Goal: Task Accomplishment & Management: Use online tool/utility

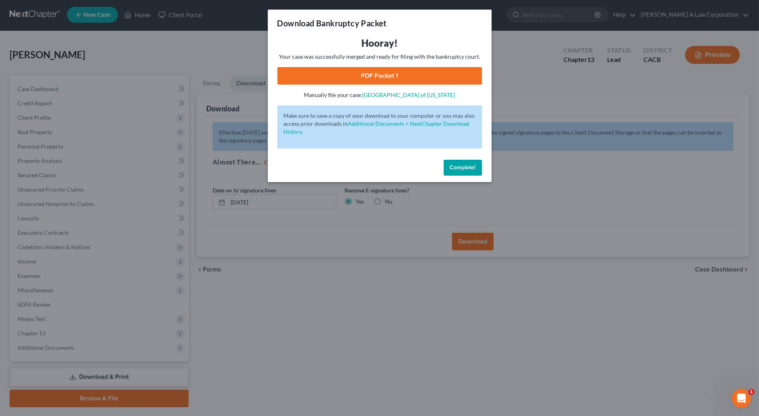
click at [447, 169] on button "Complete!" at bounding box center [462, 168] width 38 height 16
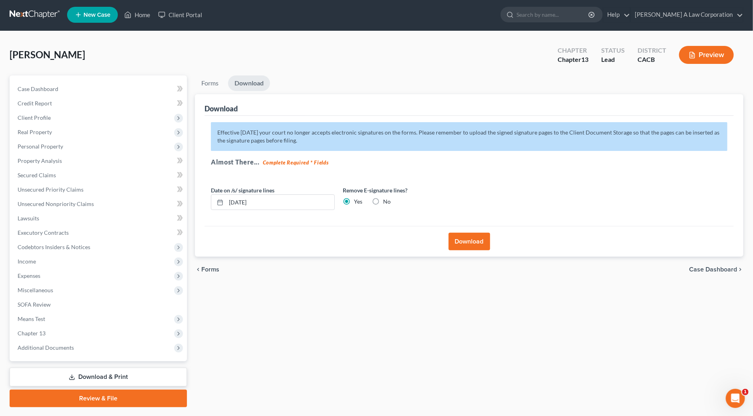
click at [83, 376] on link "Download & Print" at bounding box center [98, 377] width 177 height 19
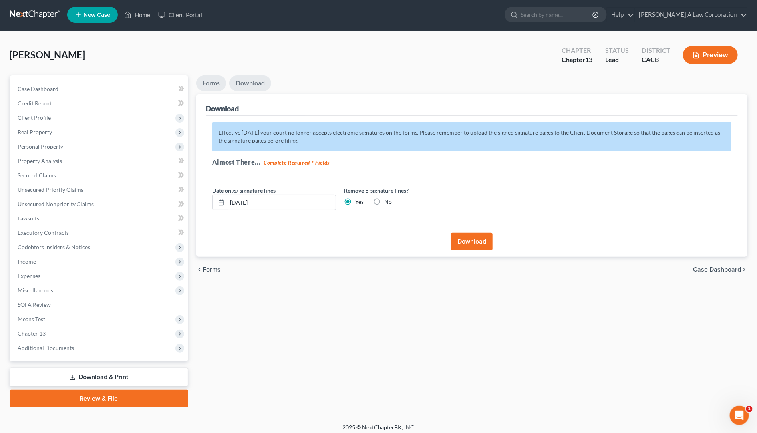
drag, startPoint x: 223, startPoint y: 80, endPoint x: 217, endPoint y: 80, distance: 5.6
click at [222, 80] on link "Forms" at bounding box center [211, 84] width 30 height 16
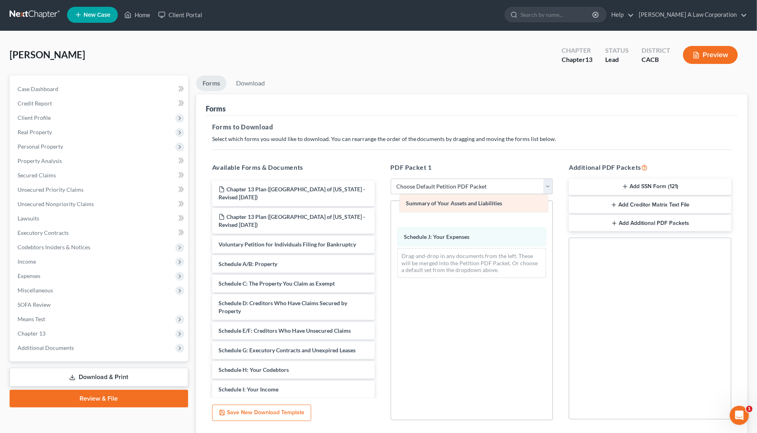
drag, startPoint x: 451, startPoint y: 216, endPoint x: 451, endPoint y: 210, distance: 5.6
click at [451, 213] on div "Summary of Your Assets and Liabilities Summary of Your Assets and Liabilities S…" at bounding box center [472, 242] width 162 height 83
click at [543, 132] on div "Forms to Download Select which forms you would like to download. You can rearra…" at bounding box center [472, 276] width 532 height 321
click at [745, 161] on div "Forms Forms to Download Select which forms you would like to download. You can …" at bounding box center [471, 265] width 551 height 342
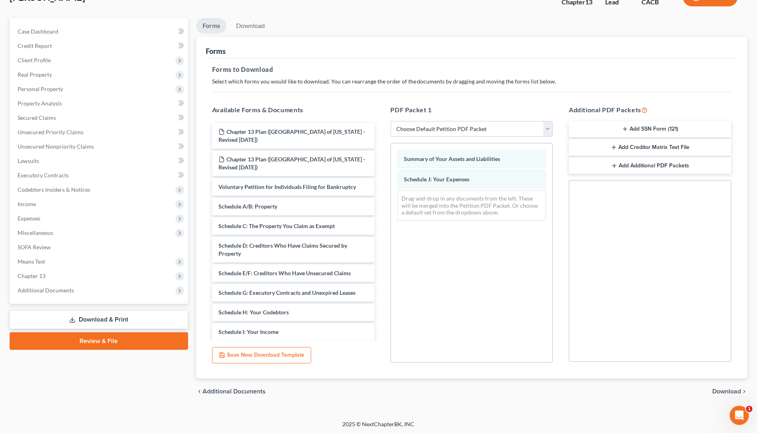
scroll to position [60, 0]
click at [727, 394] on div "chevron_left Additional Documents Download chevron_right" at bounding box center [471, 391] width 551 height 26
click at [727, 393] on span "Download" at bounding box center [726, 390] width 29 height 6
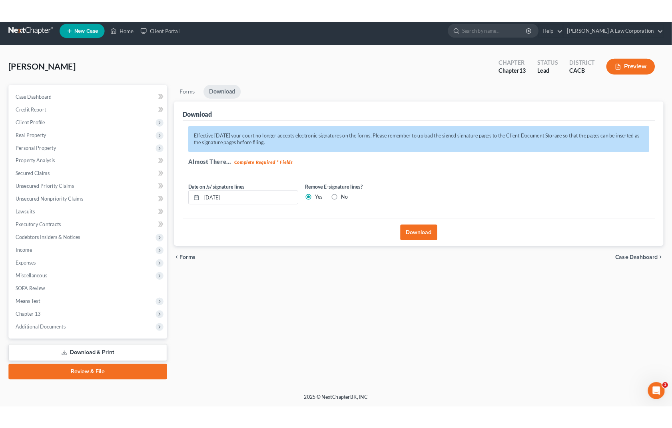
scroll to position [5, 0]
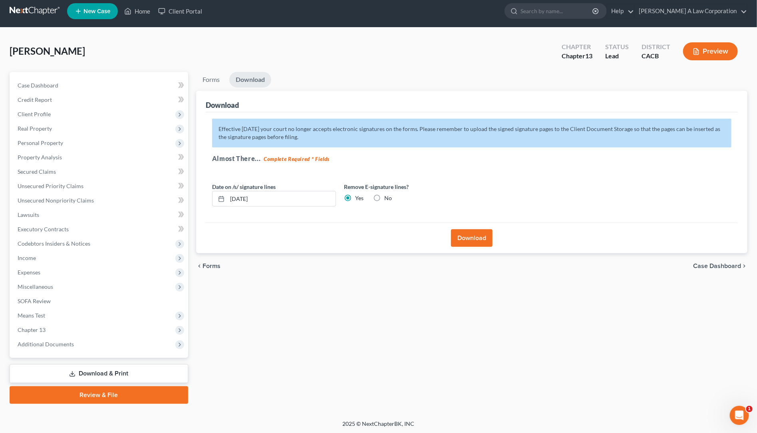
click at [483, 234] on button "Download" at bounding box center [472, 238] width 42 height 18
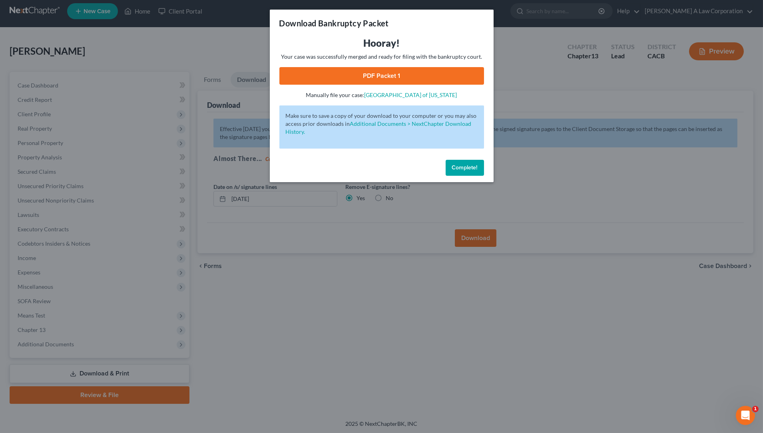
click at [441, 79] on link "PDF Packet 1" at bounding box center [381, 76] width 205 height 18
click at [374, 119] on p "Make sure to save a copy of your download to your computer or you may also acce…" at bounding box center [382, 124] width 192 height 24
click at [360, 74] on link "PDF Packet 1" at bounding box center [381, 76] width 205 height 18
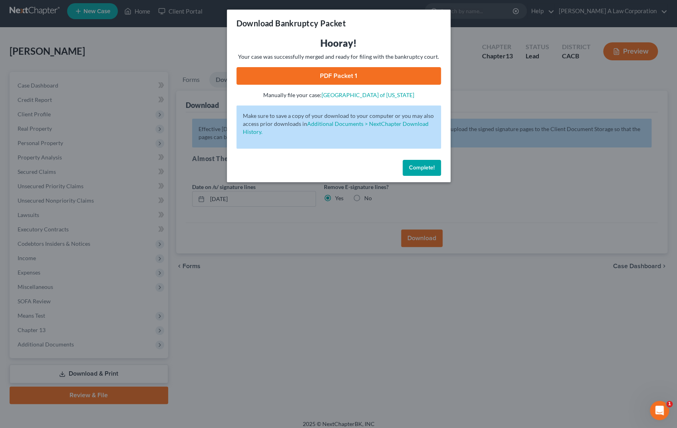
click at [417, 167] on span "Complete!" at bounding box center [422, 167] width 26 height 7
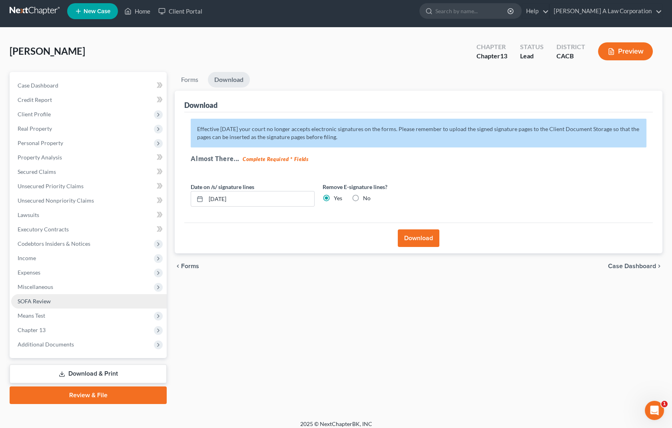
click at [73, 296] on link "SOFA Review" at bounding box center [88, 301] width 155 height 14
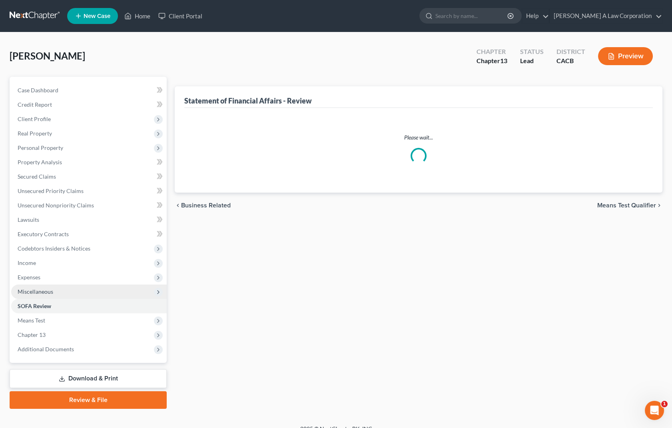
click at [51, 292] on span "Miscellaneous" at bounding box center [36, 291] width 36 height 7
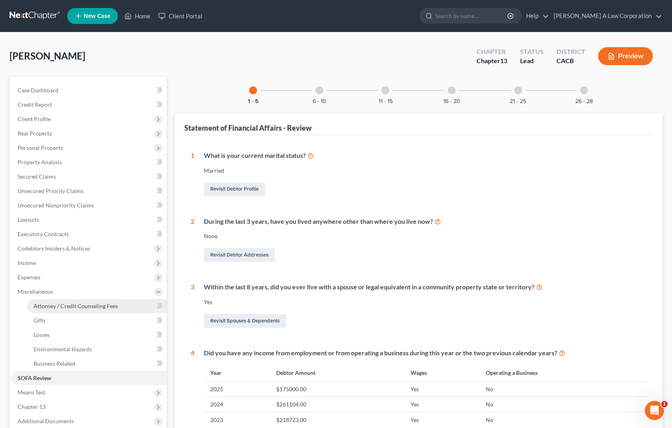
click at [58, 305] on span "Attorney / Credit Counseling Fees" at bounding box center [76, 305] width 84 height 7
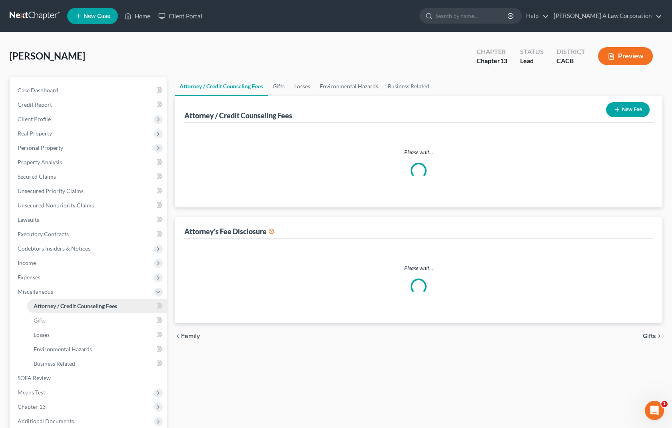
select select "0"
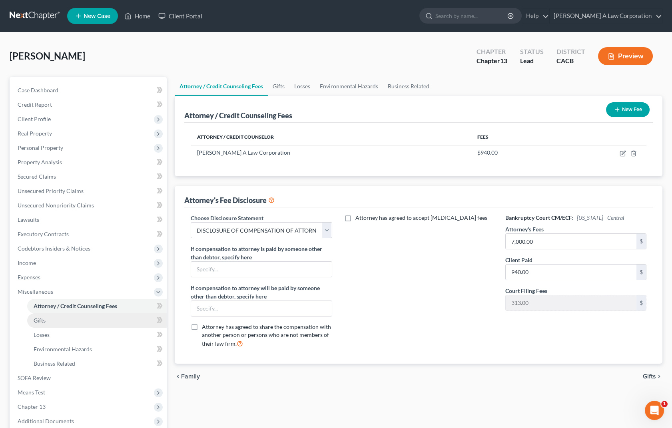
click at [47, 321] on link "Gifts" at bounding box center [96, 320] width 139 height 14
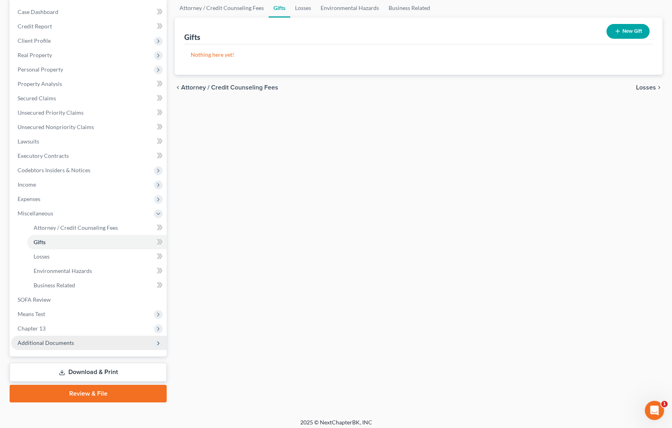
scroll to position [82, 0]
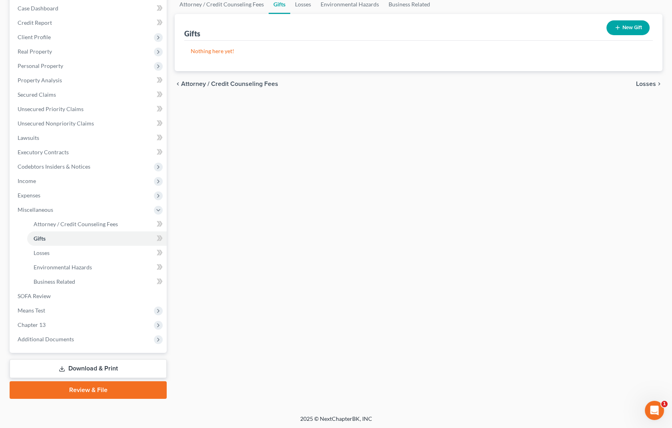
click at [97, 367] on link "Download & Print" at bounding box center [88, 368] width 157 height 19
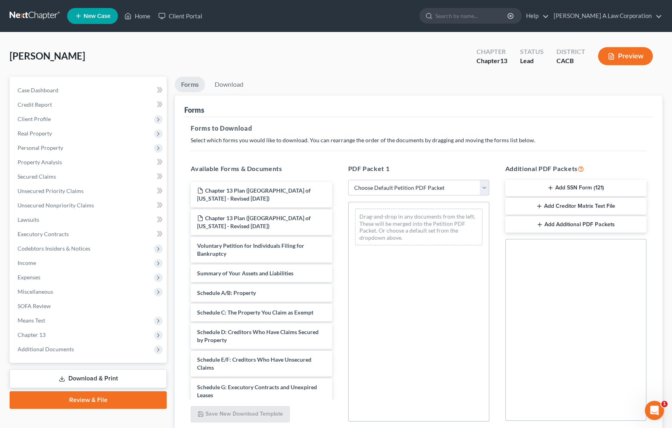
drag, startPoint x: 589, startPoint y: 207, endPoint x: 571, endPoint y: 216, distance: 19.5
click at [580, 230] on div "Additional PDF Packets Add SSN Form (121) Add Creditor Matrix Text File Add Add…" at bounding box center [575, 292] width 157 height 271
click at [554, 203] on button "Add Creditor Matrix Text File" at bounding box center [575, 206] width 141 height 17
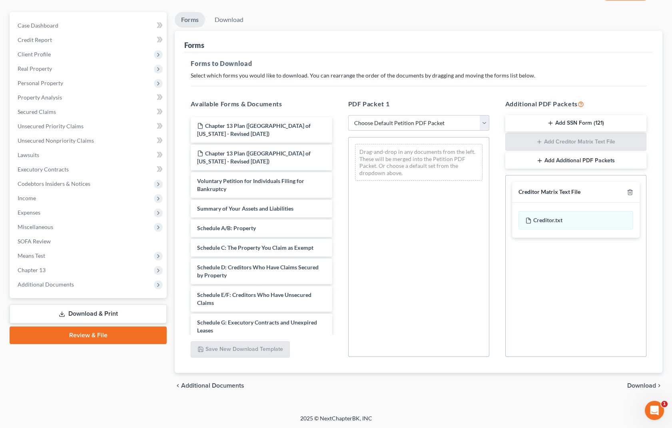
click at [652, 383] on span "Download" at bounding box center [641, 385] width 29 height 6
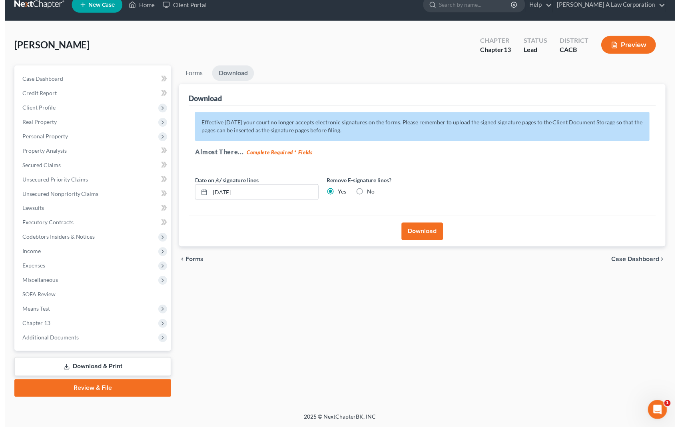
scroll to position [10, 0]
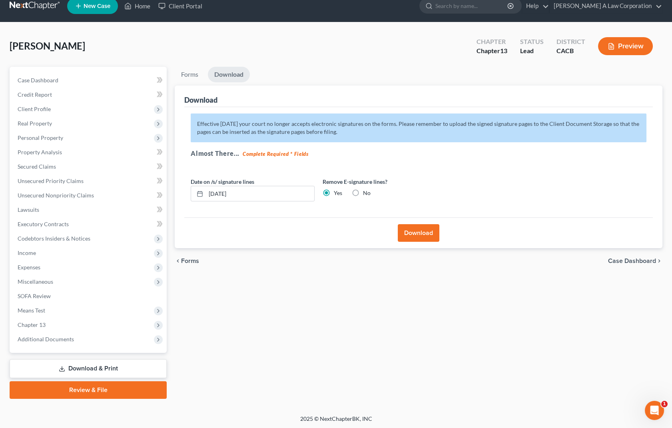
click at [415, 234] on button "Download" at bounding box center [418, 233] width 42 height 18
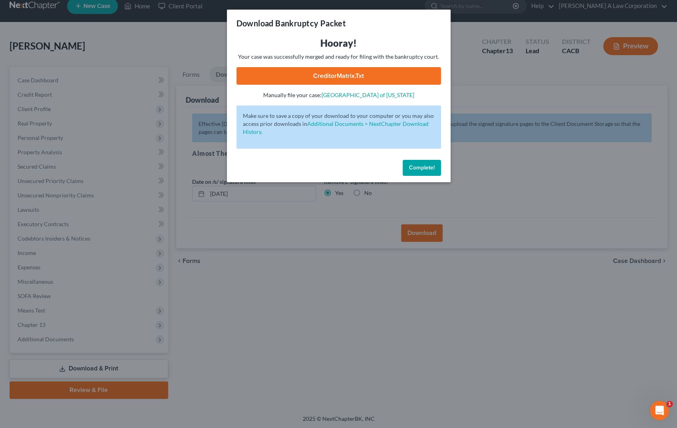
click at [359, 74] on link "CreditorMatrix.txt" at bounding box center [338, 76] width 205 height 18
click at [425, 169] on span "Complete!" at bounding box center [422, 167] width 26 height 7
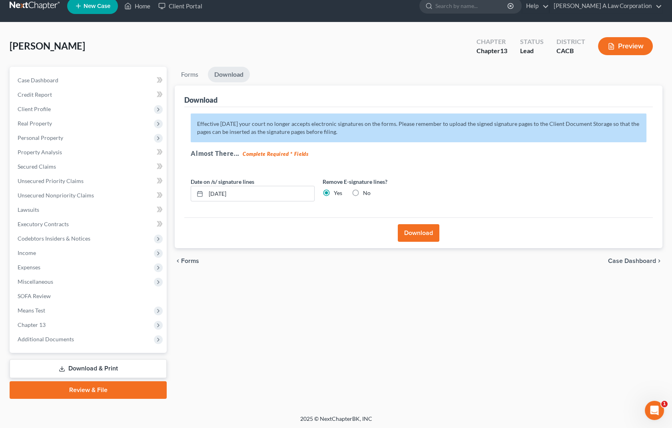
drag, startPoint x: 362, startPoint y: 74, endPoint x: 116, endPoint y: 27, distance: 249.7
click at [355, 72] on ul "Forms Download" at bounding box center [418, 76] width 487 height 19
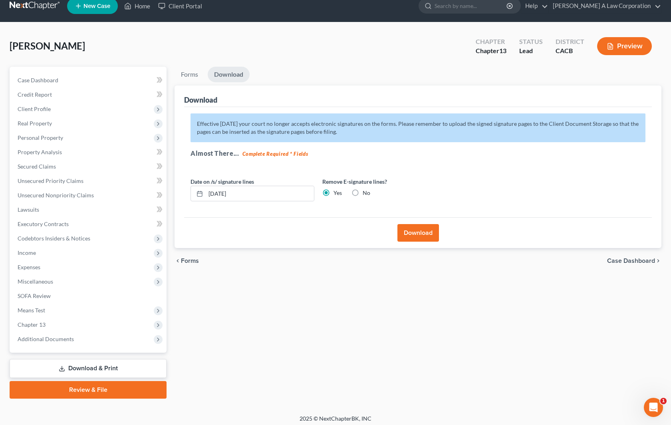
click at [375, 53] on div "[PERSON_NAME] Upgraded Chapter Chapter 13 Status Lead District CACB Preview" at bounding box center [336, 49] width 652 height 35
drag, startPoint x: 355, startPoint y: 55, endPoint x: 288, endPoint y: 67, distance: 67.7
click at [353, 57] on div "[PERSON_NAME] Upgraded Chapter Chapter 13 Status Lead District CACB Preview" at bounding box center [336, 49] width 652 height 35
drag, startPoint x: 315, startPoint y: 364, endPoint x: 386, endPoint y: 403, distance: 81.2
click at [316, 367] on div "Forms Download Forms Forms to Download Select which forms you would like to dow…" at bounding box center [418, 233] width 495 height 332
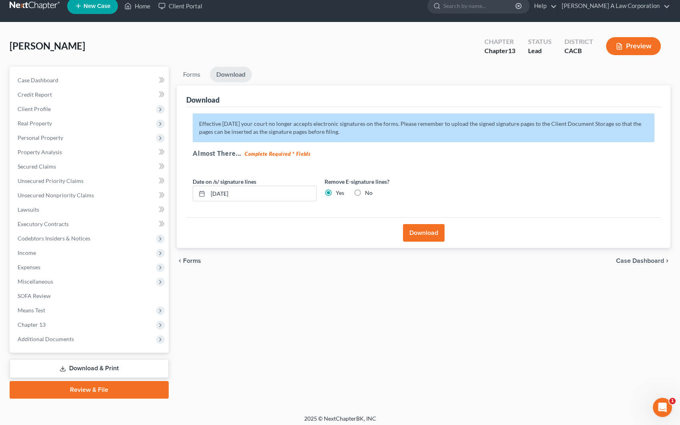
click at [477, 180] on div "Effective [DATE] your court no longer accepts electronic signatures on the form…" at bounding box center [423, 162] width 474 height 111
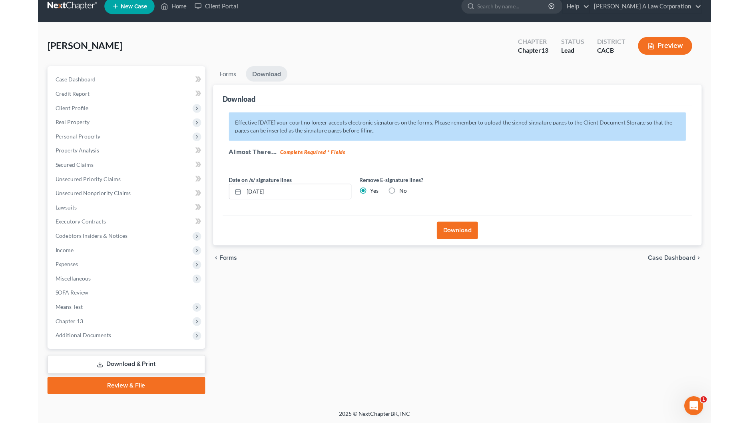
scroll to position [9, 0]
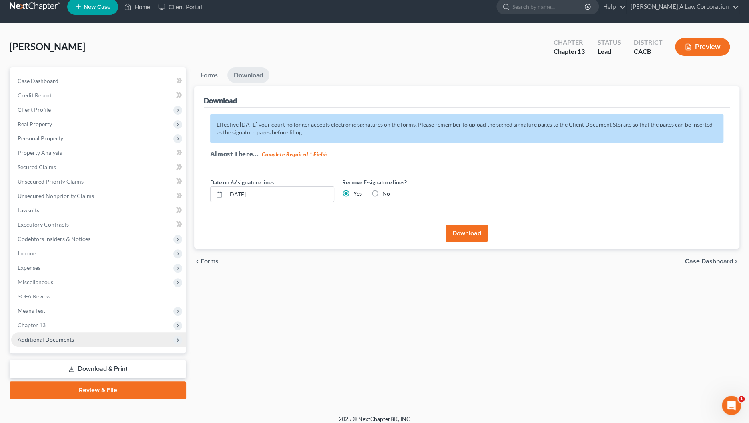
click at [48, 338] on span "Additional Documents" at bounding box center [46, 339] width 56 height 7
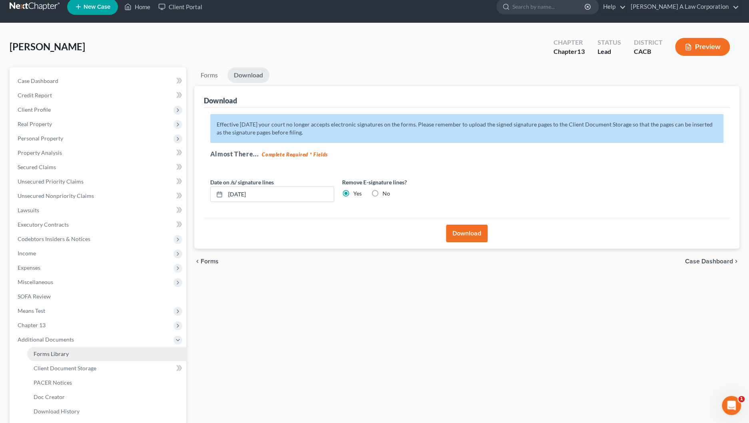
click at [56, 356] on link "Forms Library" at bounding box center [106, 354] width 159 height 14
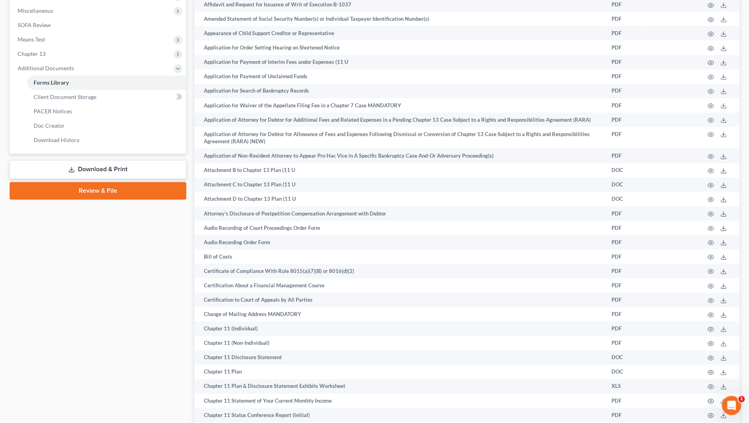
scroll to position [1216, 0]
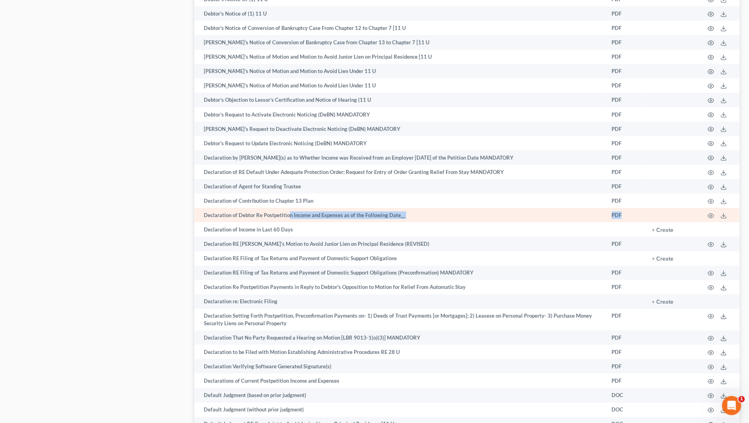
drag, startPoint x: 290, startPoint y: 212, endPoint x: 666, endPoint y: 205, distance: 375.6
click at [666, 208] on tr "Declaration of Debtor Re Postpetition Income and Expenses as of the Following D…" at bounding box center [466, 215] width 545 height 14
click at [710, 213] on icon "button" at bounding box center [710, 216] width 6 height 6
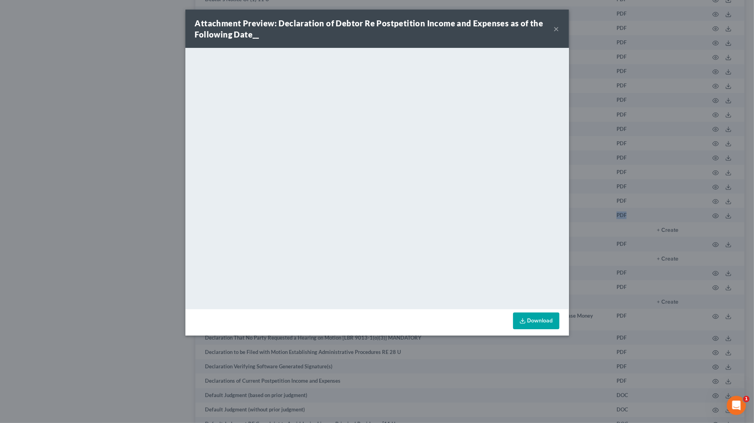
click at [558, 28] on button "×" at bounding box center [557, 29] width 6 height 10
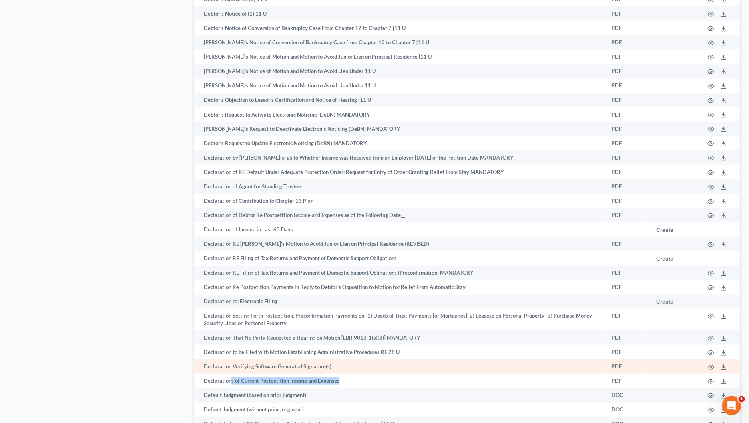
drag, startPoint x: 374, startPoint y: 376, endPoint x: 436, endPoint y: 357, distance: 65.0
click at [231, 374] on td "Declarations of Current Postpetition Income and Expenses" at bounding box center [399, 381] width 411 height 14
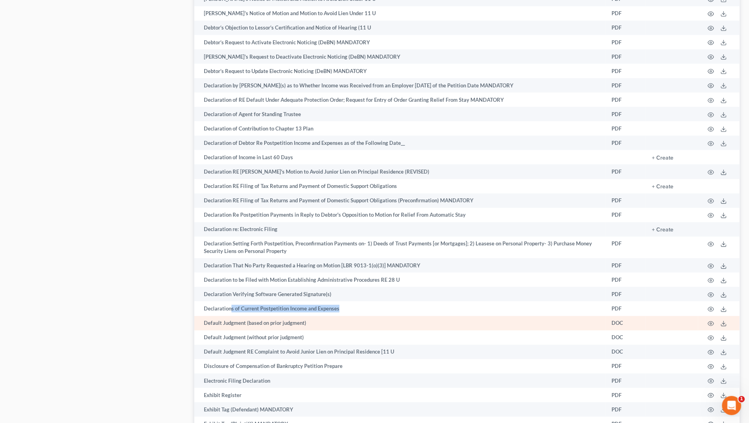
scroll to position [1289, 0]
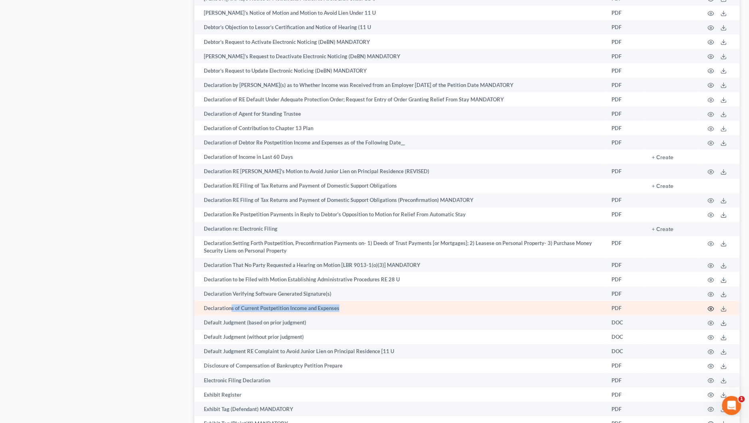
click at [709, 306] on icon "button" at bounding box center [710, 309] width 6 height 6
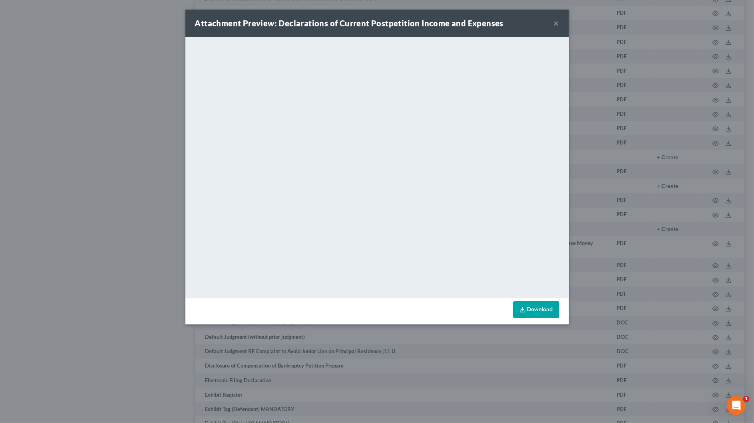
click at [555, 23] on button "×" at bounding box center [557, 23] width 6 height 10
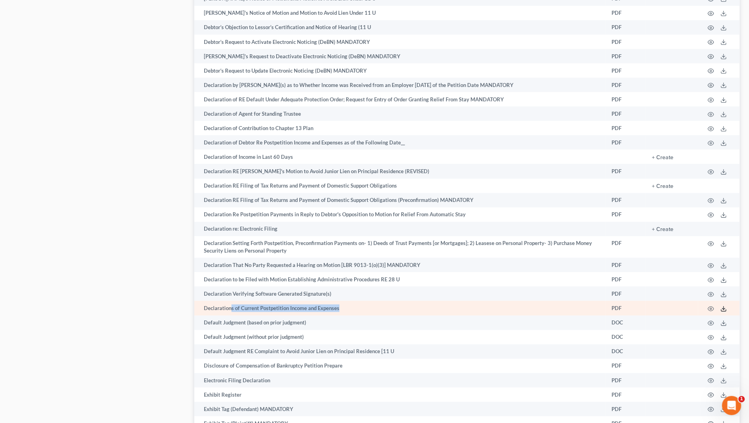
click at [722, 309] on polyline at bounding box center [723, 309] width 3 height 1
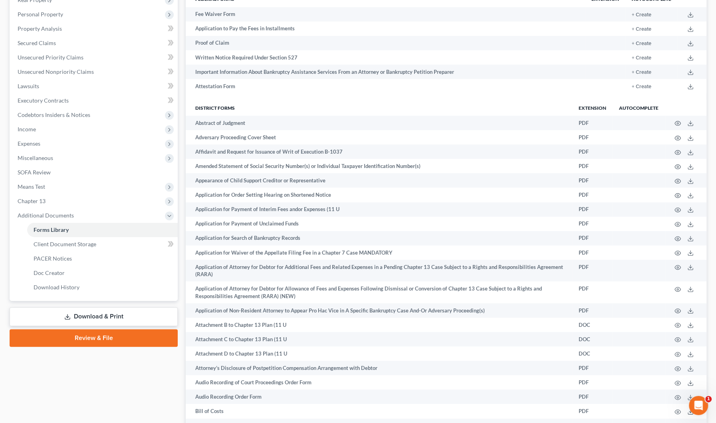
scroll to position [134, 0]
click at [93, 310] on link "Download & Print" at bounding box center [94, 316] width 168 height 19
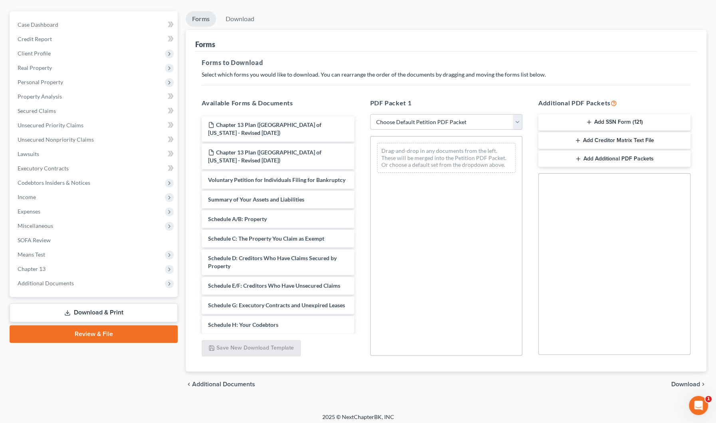
scroll to position [69, 0]
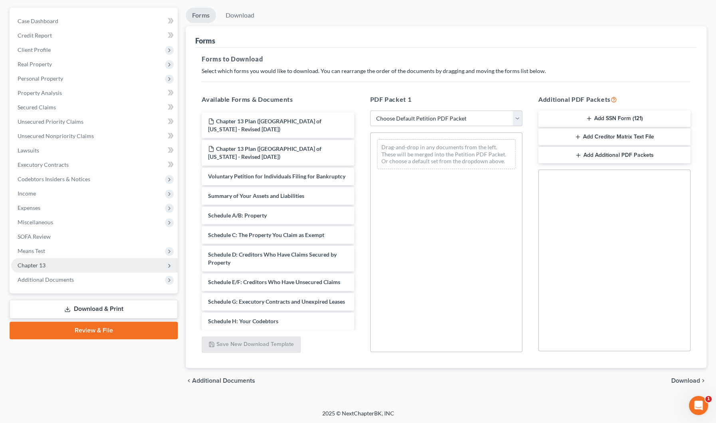
click at [40, 264] on span "Chapter 13" at bounding box center [32, 265] width 28 height 7
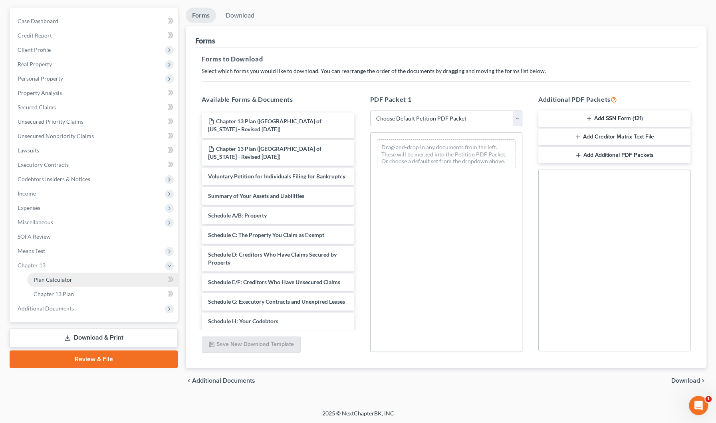
click at [50, 282] on span "Plan Calculator" at bounding box center [53, 279] width 39 height 7
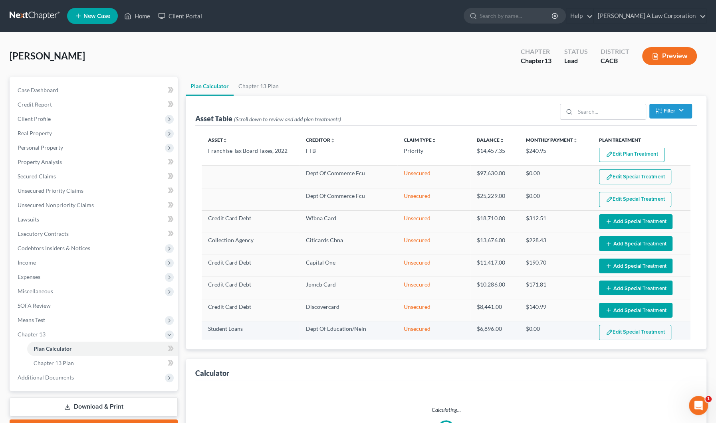
select select "59"
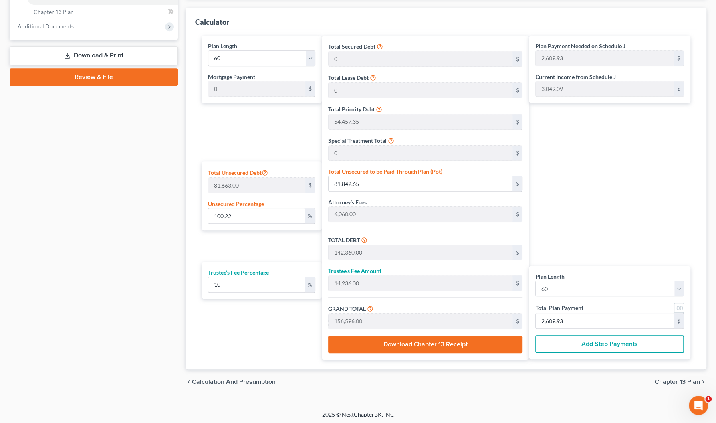
scroll to position [352, 0]
click at [198, 255] on div "Plan Length 1 2 3 4 5 6 7 8 9 10 11 12 13 14 15 16 17 18 19 20 21 22 23 24 25 2…" at bounding box center [260, 198] width 124 height 324
click at [155, 190] on div "Case Dashboard Payments Invoices Payments Payments Credit Report Client Profile" at bounding box center [94, 60] width 176 height 670
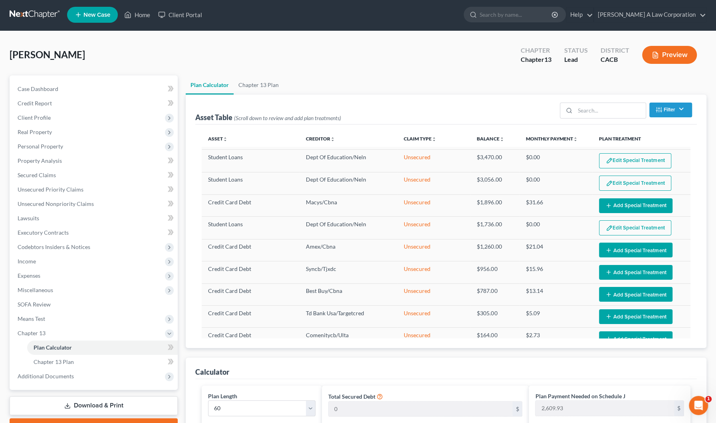
scroll to position [0, 0]
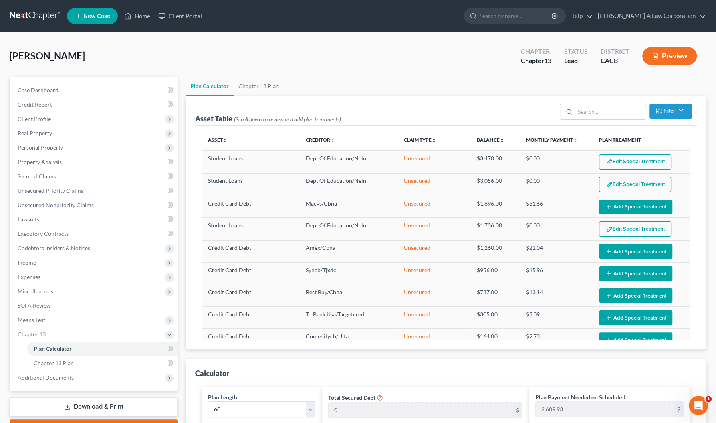
click at [25, 16] on link at bounding box center [35, 16] width 51 height 14
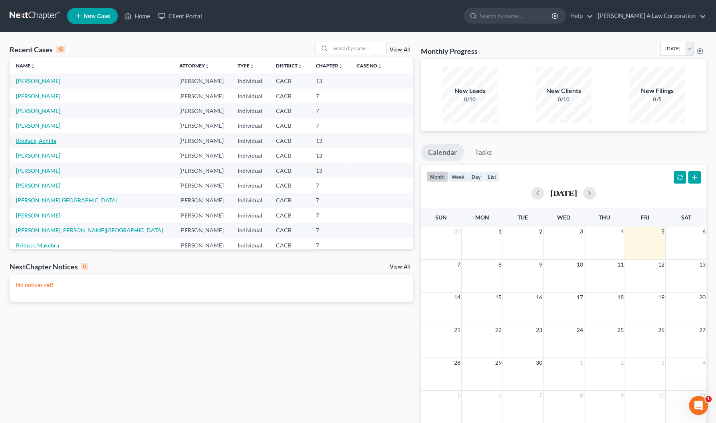
click at [35, 140] on link "Boufack, Achille" at bounding box center [36, 140] width 40 height 7
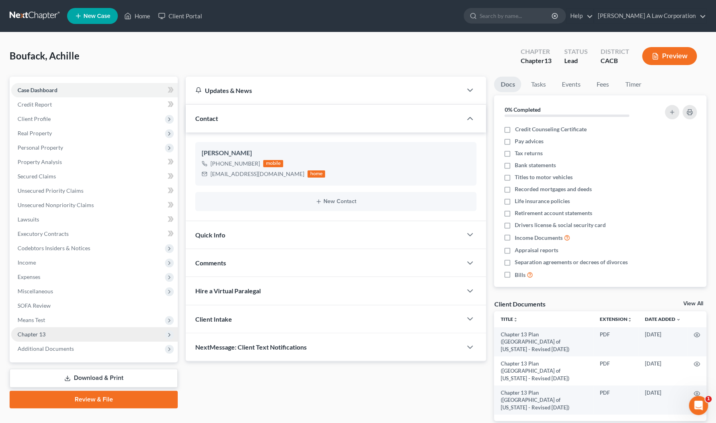
click at [51, 336] on span "Chapter 13" at bounding box center [94, 335] width 167 height 14
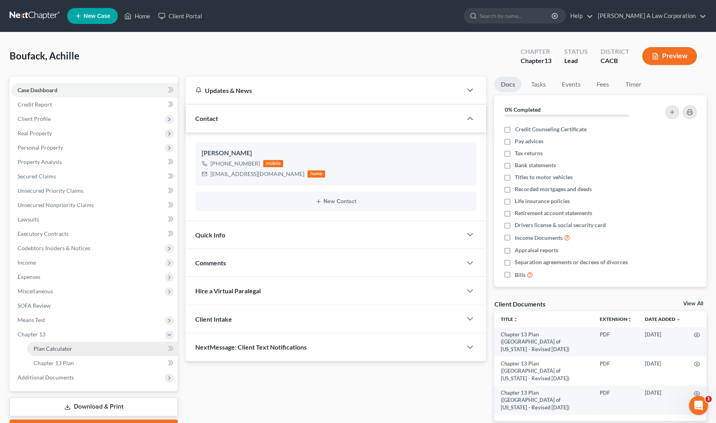
click at [60, 348] on span "Plan Calculator" at bounding box center [53, 349] width 39 height 7
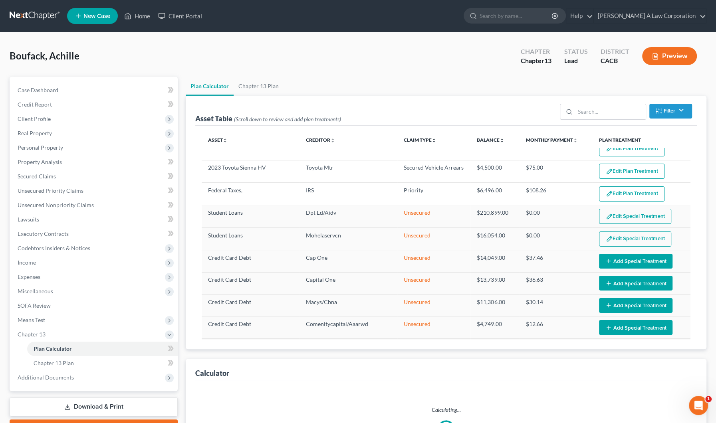
scroll to position [181, 0]
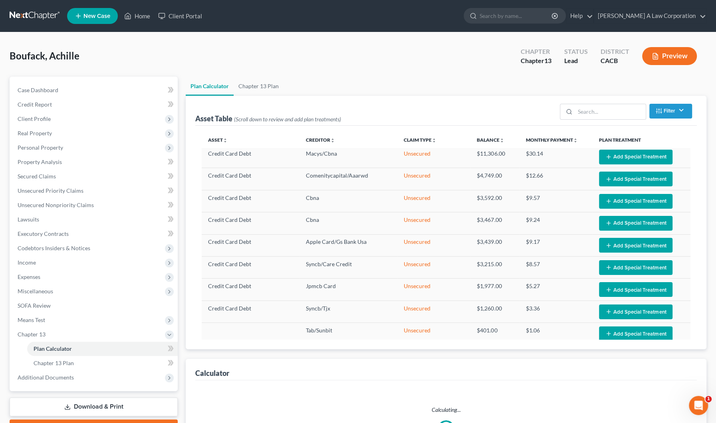
select select "59"
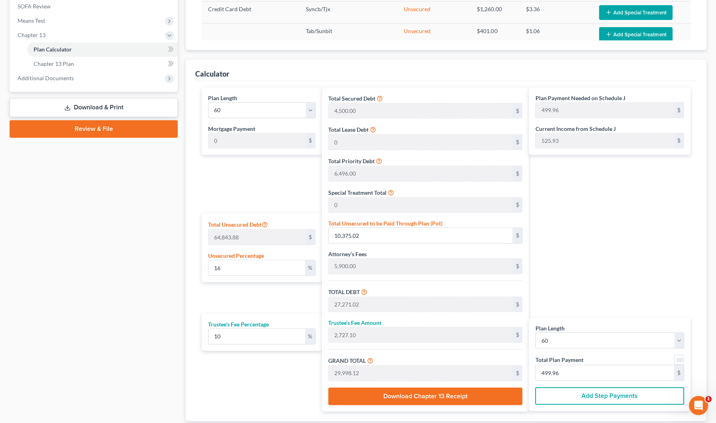
scroll to position [352, 0]
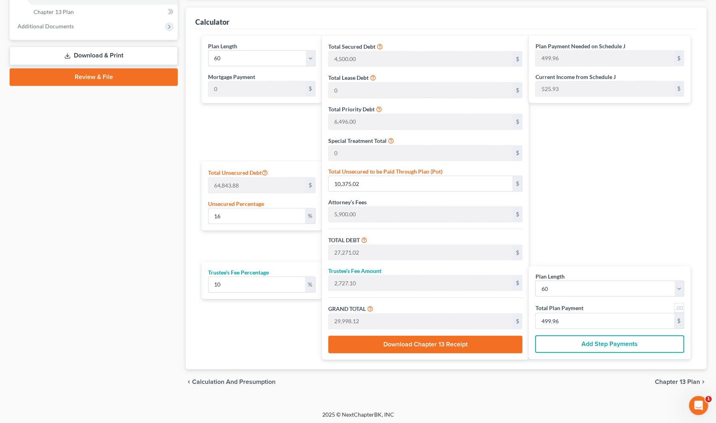
click at [215, 141] on div "Plan Length 1 2 3 4 5 6 7 8 9 10 11 12 13 14 15 16 17 18 19 20 21 22 23 24 25 2…" at bounding box center [260, 198] width 124 height 324
click at [220, 130] on div "Plan Length 1 2 3 4 5 6 7 8 9 10 11 12 13 14 15 16 17 18 19 20 21 22 23 24 25 2…" at bounding box center [260, 198] width 124 height 324
drag, startPoint x: 256, startPoint y: 137, endPoint x: 256, endPoint y: 149, distance: 11.2
click at [256, 138] on div "Plan Length 1 2 3 4 5 6 7 8 9 10 11 12 13 14 15 16 17 18 19 20 21 22 23 24 25 2…" at bounding box center [260, 198] width 124 height 324
click at [175, 244] on div "Case Dashboard Payments Invoices Payments Payments Credit Report Client Profile" at bounding box center [94, 60] width 176 height 670
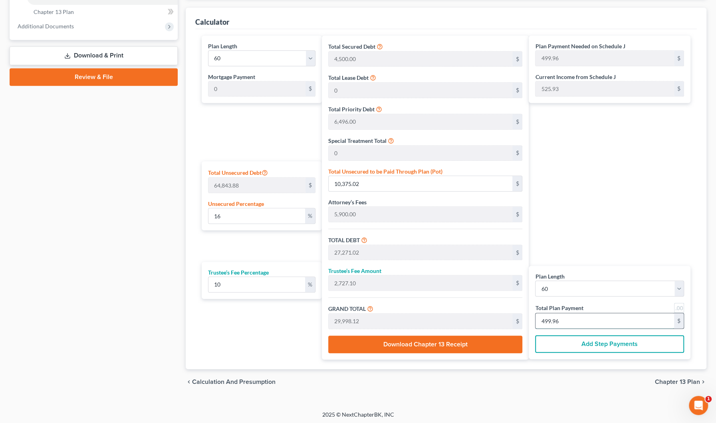
click at [572, 321] on input "499.96" at bounding box center [605, 321] width 139 height 15
type input "0"
type input "272.72"
type input "27.27"
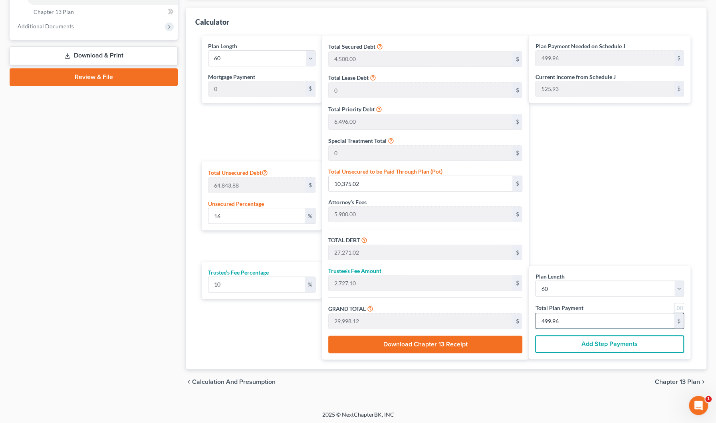
type input "300.00"
type input "5"
type input "2,727.27"
type input "272.72"
type input "3,000.00"
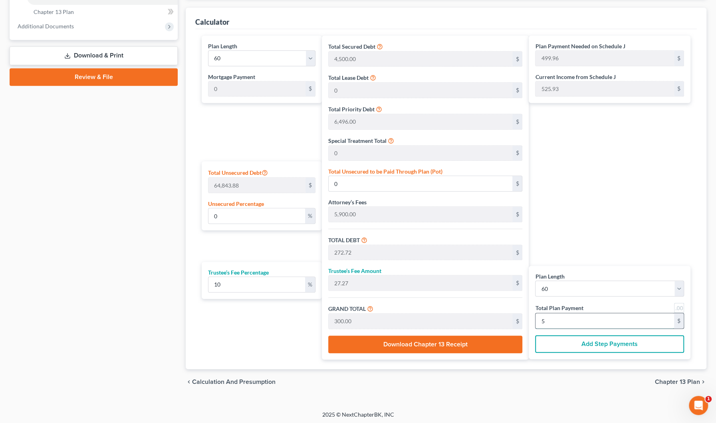
type input "50"
type input "16.00"
type input "10,376.72"
type input "27,272.72"
type input "2,727.27"
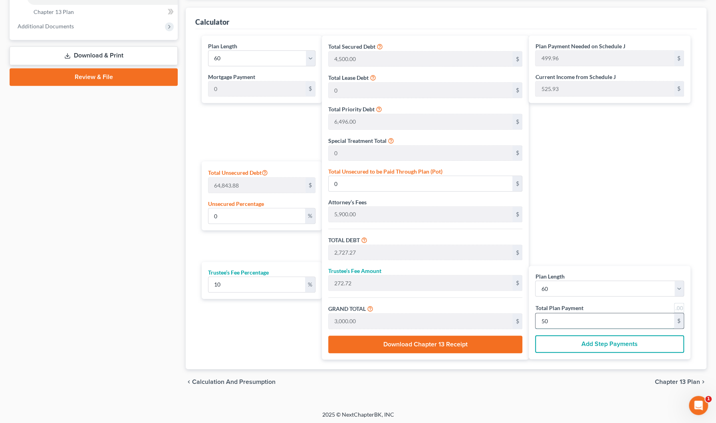
type input "30,000.00"
type input "500.00"
click at [679, 242] on div "Plan Payment Needed on Schedule J 499.96 $ Current Income from Schedule J 525.9…" at bounding box center [612, 198] width 166 height 324
click at [655, 380] on span "Chapter 13 Plan" at bounding box center [677, 382] width 45 height 6
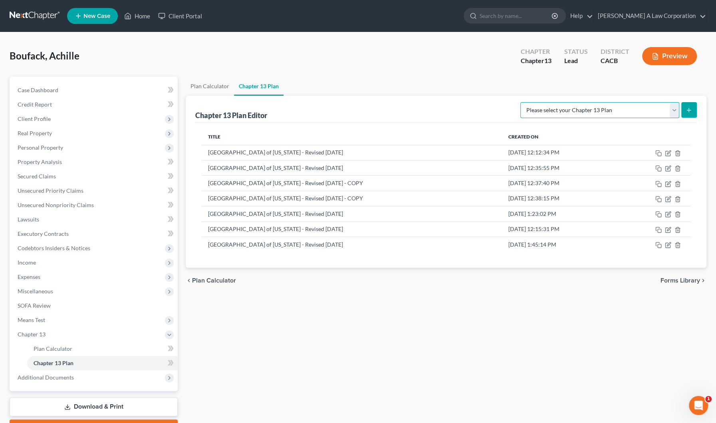
click at [678, 110] on select "Please select your Chapter 13 Plan Central District of California - Effective 1…" at bounding box center [600, 110] width 159 height 16
select select "1"
click at [537, 102] on select "Please select your Chapter 13 Plan Central District of California - Effective 1…" at bounding box center [600, 110] width 159 height 16
click at [683, 107] on button "submit" at bounding box center [690, 110] width 16 height 16
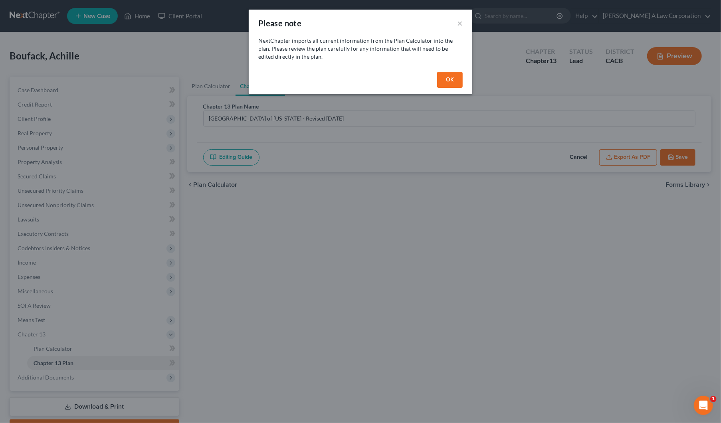
click at [452, 81] on button "OK" at bounding box center [450, 80] width 26 height 16
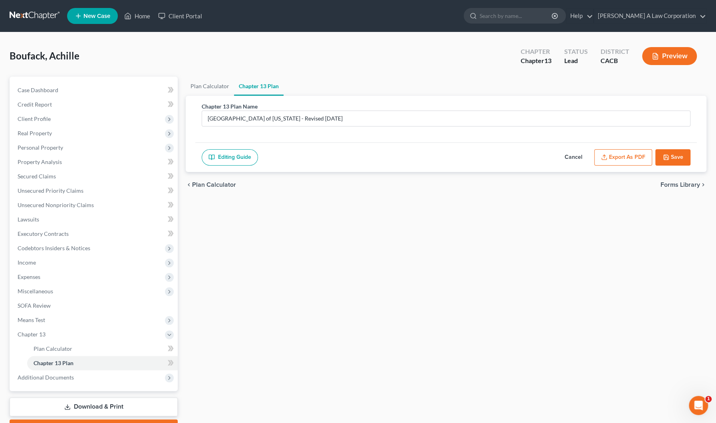
click at [625, 158] on button "Export as PDF" at bounding box center [623, 157] width 58 height 17
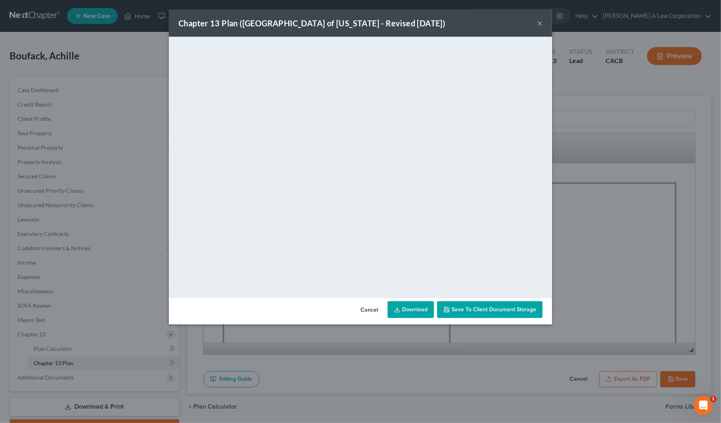
click at [542, 24] on button "×" at bounding box center [540, 23] width 6 height 10
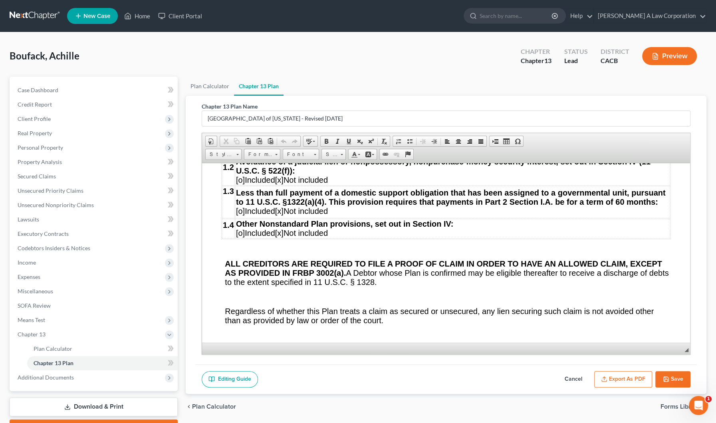
scroll to position [1234, 0]
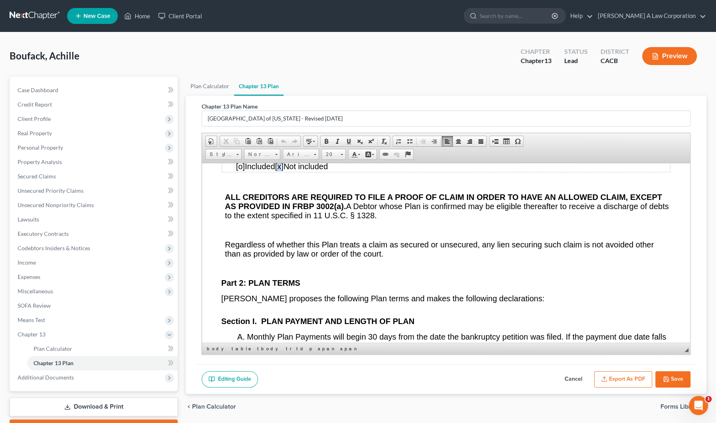
click at [284, 171] on span "[x]" at bounding box center [279, 166] width 8 height 9
click at [239, 171] on span "[o]" at bounding box center [240, 166] width 9 height 9
click at [245, 171] on span "o]" at bounding box center [245, 166] width 7 height 9
click at [279, 171] on span "[]" at bounding box center [277, 166] width 4 height 9
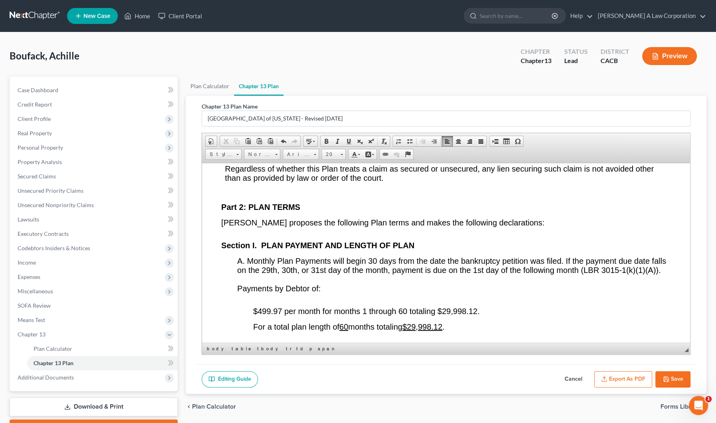
scroll to position [1416, 0]
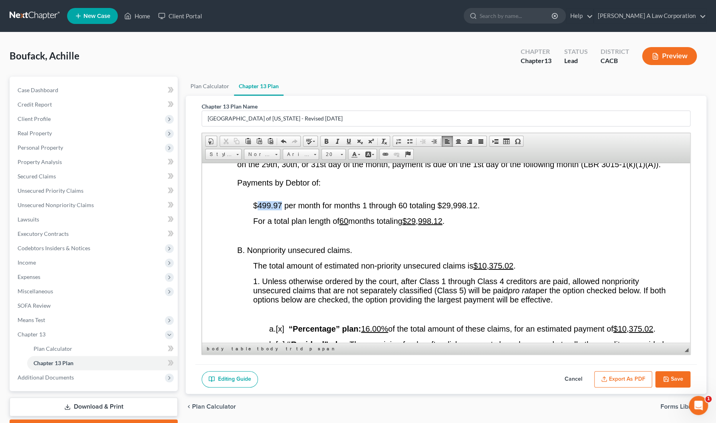
drag, startPoint x: 278, startPoint y: 281, endPoint x: 258, endPoint y: 283, distance: 19.6
click at [258, 210] on span "$499.97 per month for months 1 through 60 totaling $29,998.12." at bounding box center [366, 205] width 227 height 9
drag, startPoint x: 477, startPoint y: 282, endPoint x: 443, endPoint y: 283, distance: 33.6
click at [443, 210] on span "$500.00 per month for months 1 through 60 totaling $29,998.12." at bounding box center [366, 205] width 227 height 9
drag, startPoint x: 444, startPoint y: 299, endPoint x: 414, endPoint y: 300, distance: 29.6
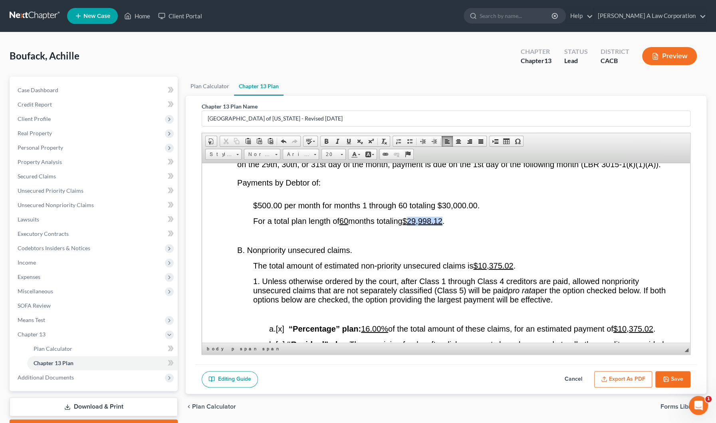
click at [414, 225] on u "$29,998.12" at bounding box center [423, 221] width 40 height 9
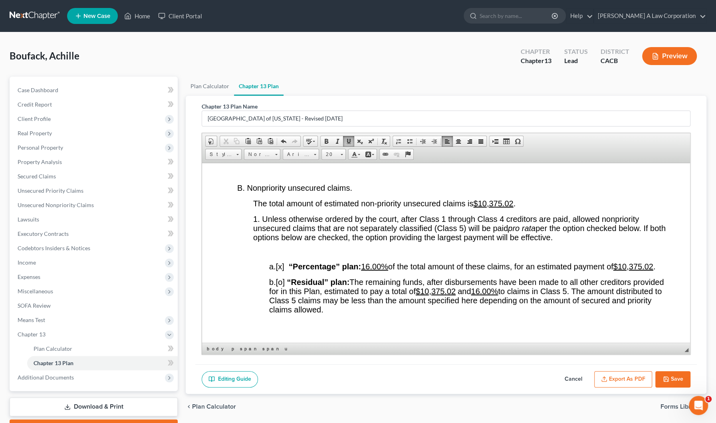
scroll to position [1562, 0]
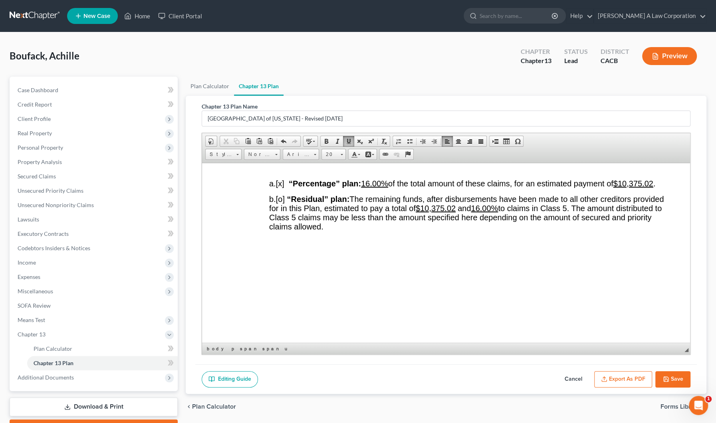
drag, startPoint x: 322, startPoint y: 274, endPoint x: 316, endPoint y: 274, distance: 6.0
click at [316, 188] on span "a. [x] “Percentage” plan: 16.00% of the total amount of these claims, for an es…" at bounding box center [462, 183] width 386 height 9
click at [614, 188] on u "$10,375.02" at bounding box center [634, 183] width 40 height 9
click at [614, 376] on button "Export as PDF" at bounding box center [623, 380] width 58 height 17
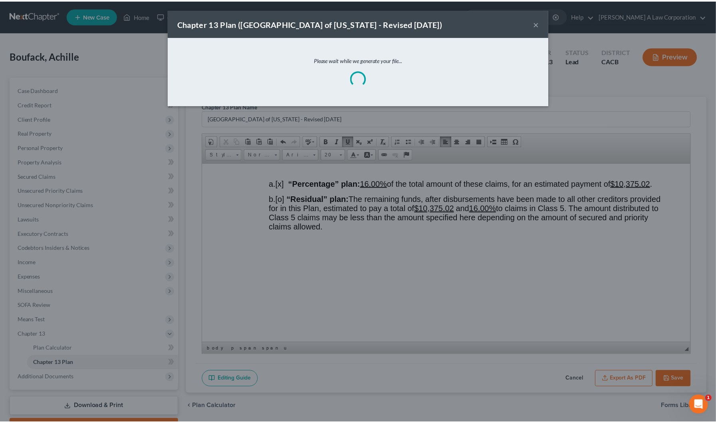
scroll to position [1538, 0]
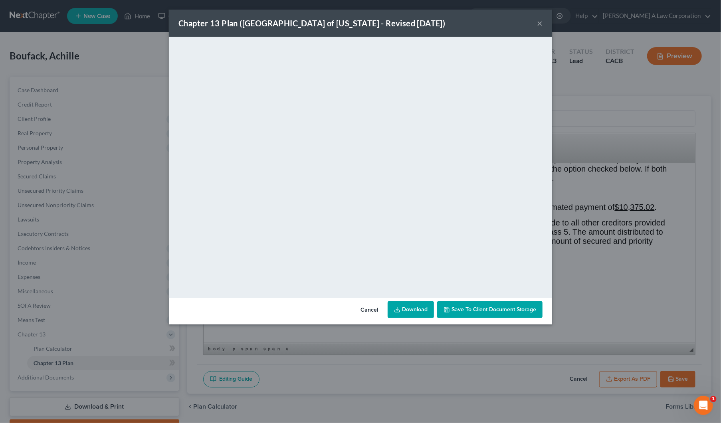
click at [540, 26] on button "×" at bounding box center [540, 23] width 6 height 10
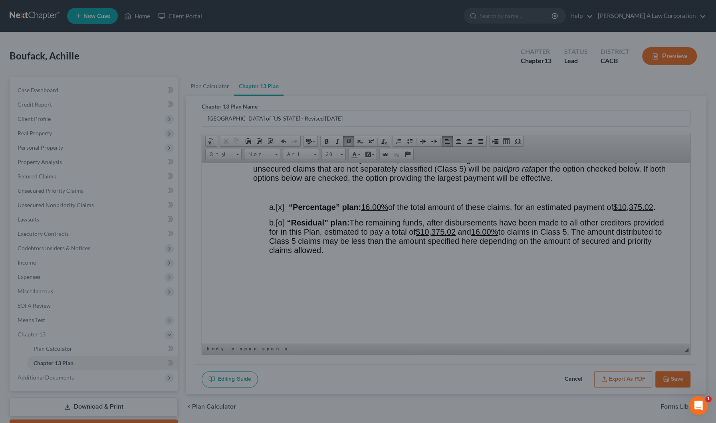
scroll to position [1562, 0]
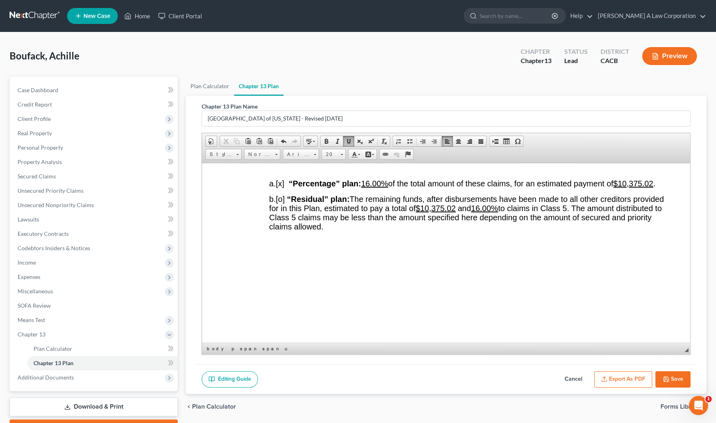
click at [372, 188] on u "16.00%" at bounding box center [374, 183] width 27 height 9
click at [629, 381] on button "Export as PDF" at bounding box center [623, 380] width 58 height 17
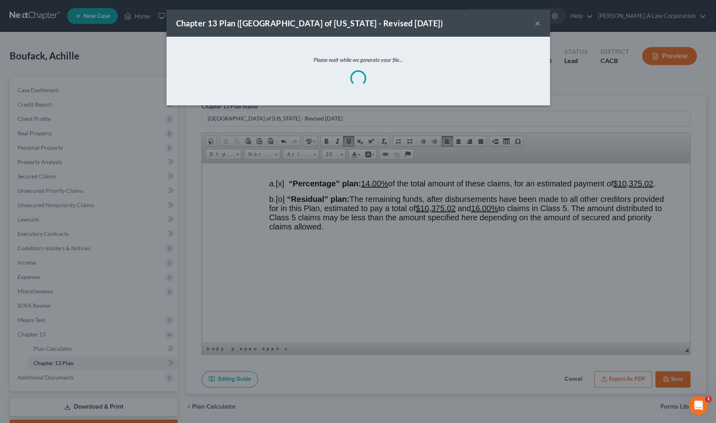
scroll to position [1538, 0]
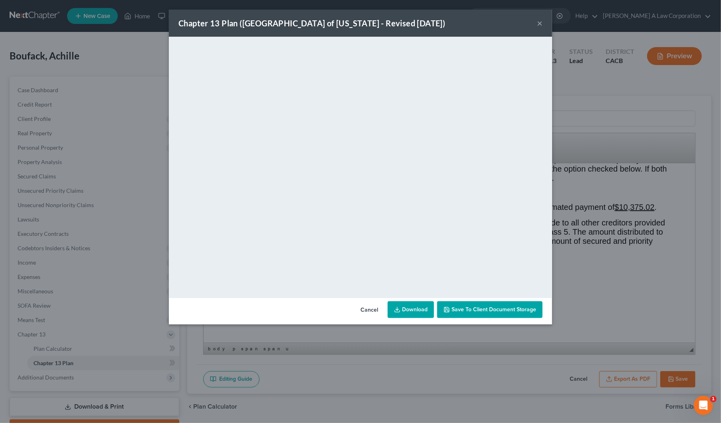
click at [543, 26] on div "Chapter 13 Plan (Central District of California - Revised 4/15/2019) ×" at bounding box center [361, 23] width 384 height 27
click at [542, 25] on button "×" at bounding box center [540, 23] width 6 height 10
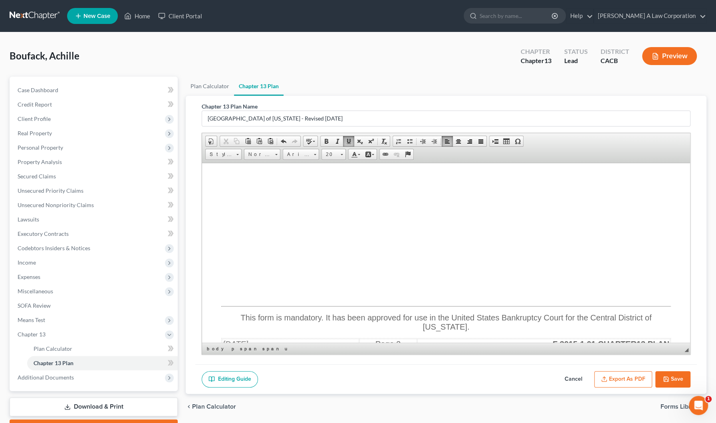
scroll to position [1634, 0]
drag, startPoint x: 491, startPoint y: 225, endPoint x: 454, endPoint y: 225, distance: 36.8
click at [454, 159] on span "b. [o] “Residual” plan: The remaining funds, after disbursements have been made…" at bounding box center [466, 140] width 395 height 36
drag, startPoint x: 506, startPoint y: 226, endPoint x: 488, endPoint y: 226, distance: 17.6
click at [463, 140] on u "16.00%" at bounding box center [448, 135] width 27 height 9
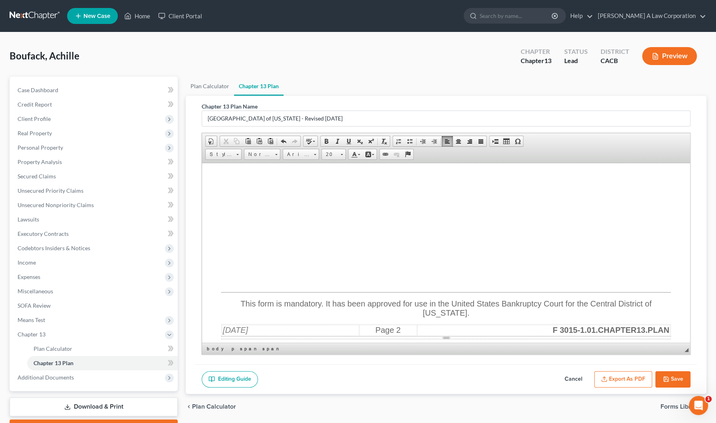
click at [639, 376] on button "Export as PDF" at bounding box center [623, 380] width 58 height 17
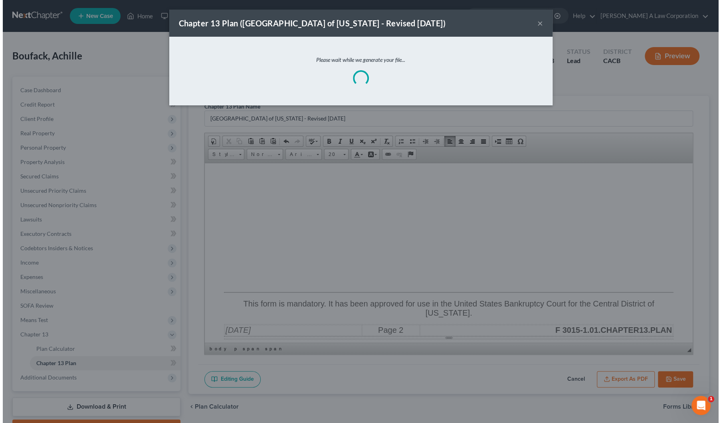
scroll to position [1611, 0]
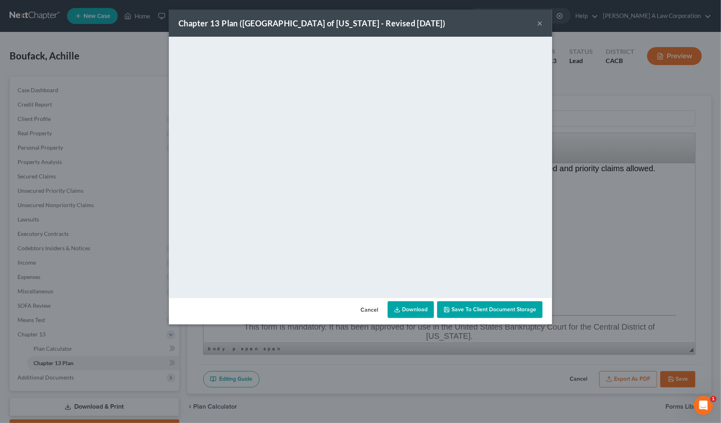
click at [489, 318] on div "Cancel Download Save to Client Document Storage" at bounding box center [361, 311] width 384 height 26
click at [487, 310] on span "Save to Client Document Storage" at bounding box center [494, 309] width 85 height 7
